Goal: Find specific page/section: Find specific page/section

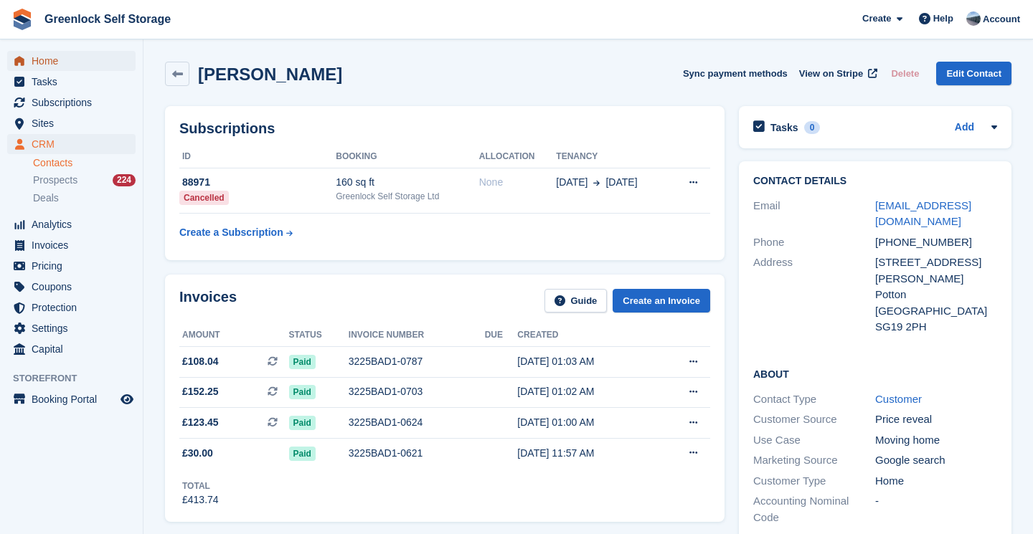
click at [42, 51] on span "Home" at bounding box center [75, 61] width 86 height 20
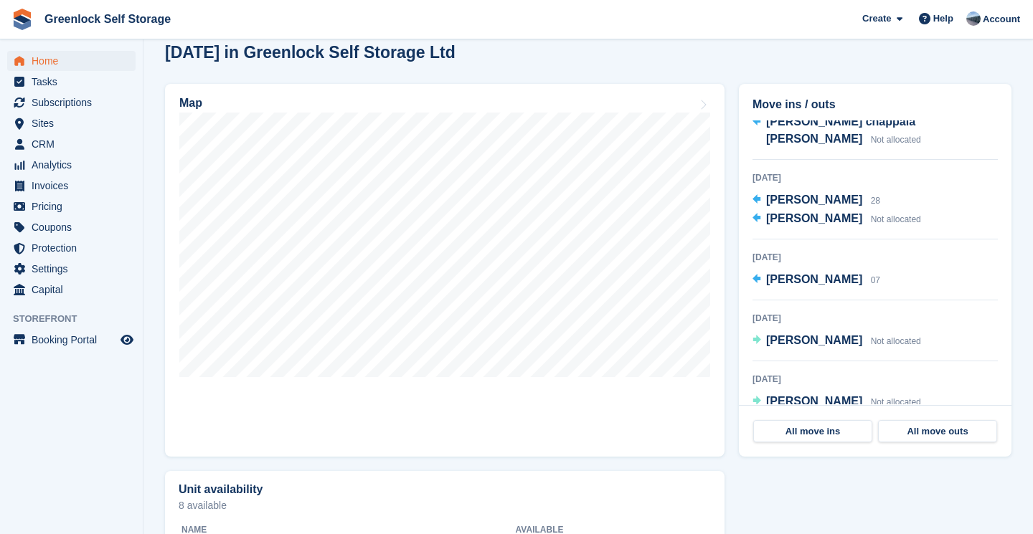
scroll to position [390, 0]
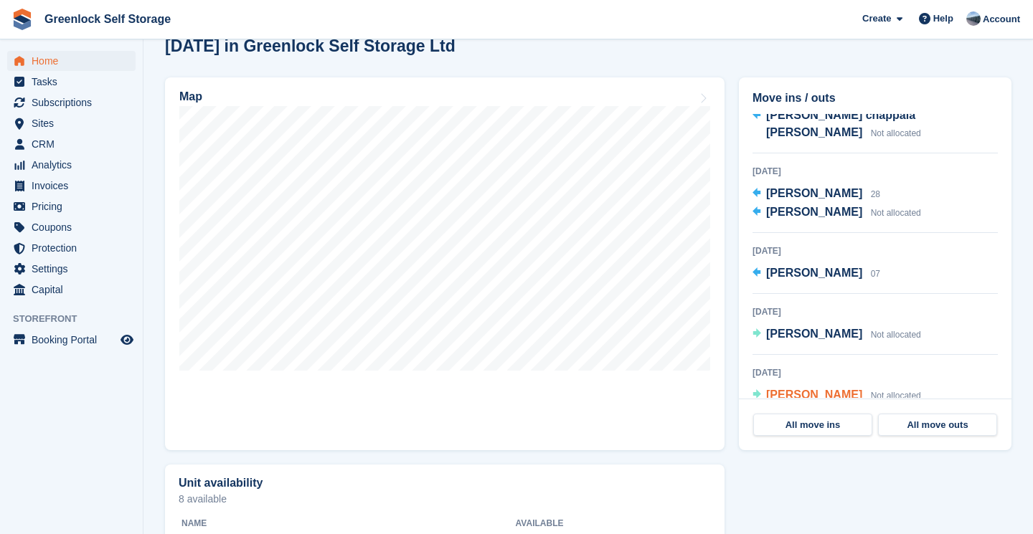
click at [817, 389] on span "Niamh Matthews" at bounding box center [814, 395] width 96 height 12
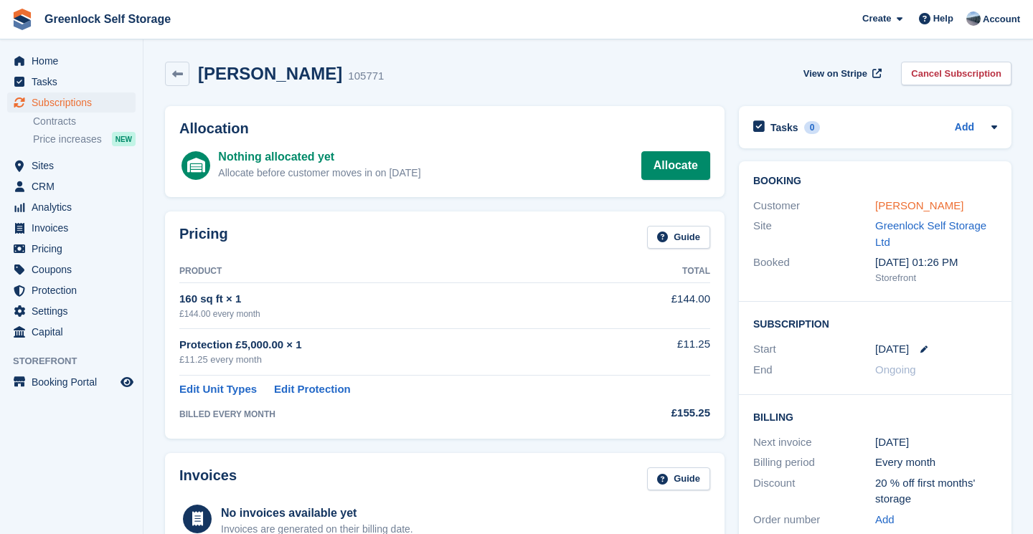
click at [913, 202] on link "Niamh Matthews" at bounding box center [919, 205] width 88 height 12
